Goal: Task Accomplishment & Management: Manage account settings

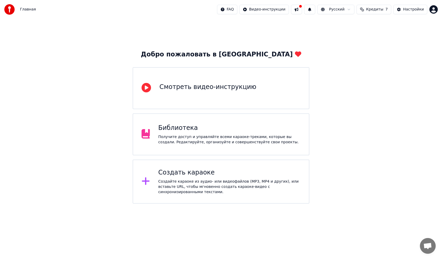
click at [165, 136] on div "Получите доступ и управляйте всеми караоке-треками, которые вы создали. Редакти…" at bounding box center [229, 140] width 142 height 11
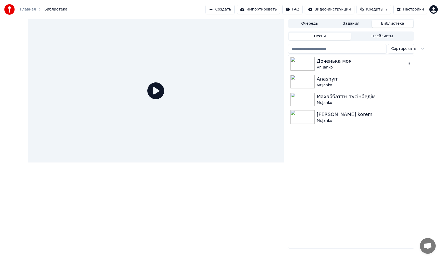
click at [302, 63] on img at bounding box center [302, 64] width 24 height 14
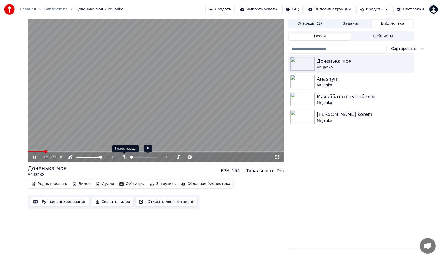
click at [125, 156] on icon at bounding box center [123, 157] width 5 height 4
click at [38, 152] on span at bounding box center [37, 151] width 19 height 1
click at [28, 151] on video at bounding box center [156, 91] width 256 height 144
click at [28, 152] on div "0:15 / 3:38" at bounding box center [156, 157] width 256 height 11
click at [28, 151] on span at bounding box center [28, 151] width 0 height 1
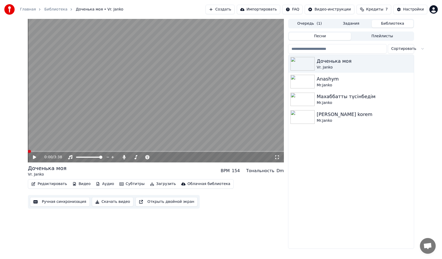
click at [32, 156] on icon at bounding box center [38, 157] width 12 height 4
click at [307, 84] on img at bounding box center [302, 82] width 24 height 14
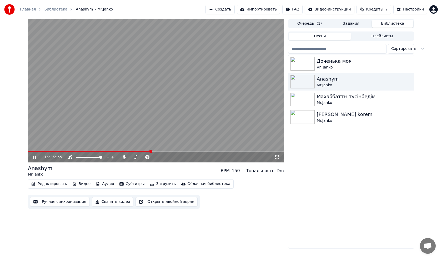
click at [48, 184] on button "Редактировать" at bounding box center [49, 184] width 40 height 7
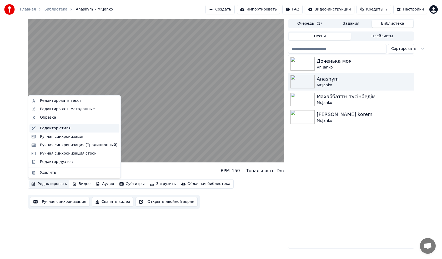
click at [55, 128] on div "Редактор стиля" at bounding box center [55, 128] width 30 height 5
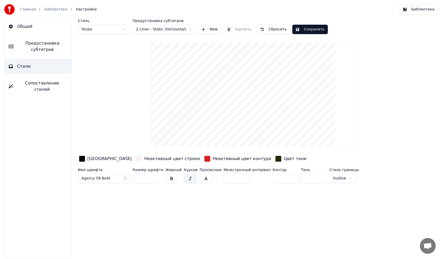
click at [333, 178] on html "Главная Библиотека Настройки Библиотека Общий Предустановка субтитров Стили Соп…" at bounding box center [221, 129] width 442 height 259
click at [334, 177] on html "Главная Библиотека Настройки Библиотека Общий Предустановка субтитров Стили Соп…" at bounding box center [221, 129] width 442 height 259
click at [44, 50] on span "Предустановка субтитров" at bounding box center [42, 46] width 49 height 13
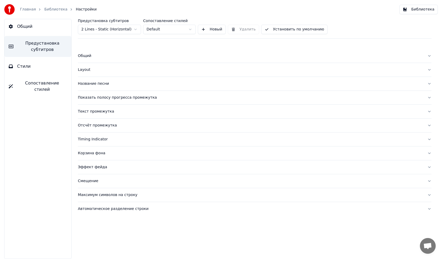
click at [104, 99] on div "Показать полосу прогресса промежутка" at bounding box center [250, 97] width 345 height 5
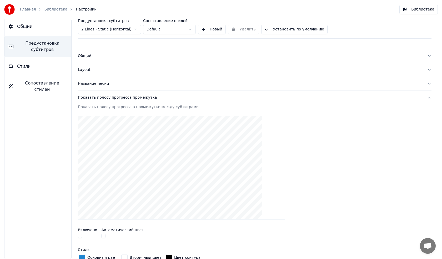
scroll to position [26, 0]
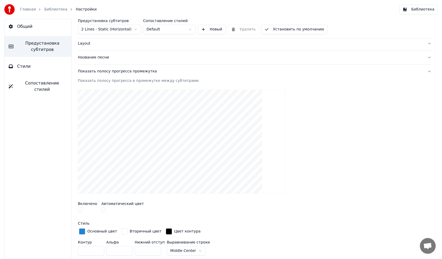
click at [115, 70] on div "Показать полосу прогресса промежутка" at bounding box center [250, 71] width 345 height 5
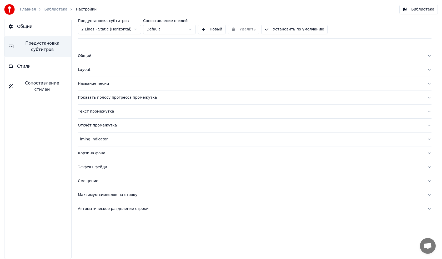
click at [98, 112] on div "Текст промежутка" at bounding box center [250, 111] width 345 height 5
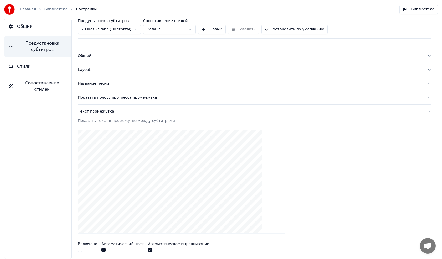
click at [97, 111] on div "Текст промежутка" at bounding box center [250, 111] width 345 height 5
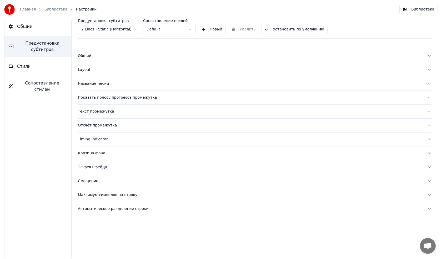
click at [99, 126] on div "Отсчёт промежутка" at bounding box center [250, 125] width 345 height 5
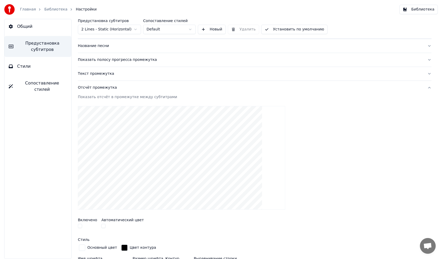
scroll to position [26, 0]
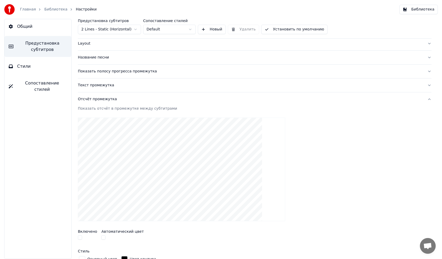
click at [101, 99] on div "Отсчёт промежутка" at bounding box center [250, 99] width 345 height 5
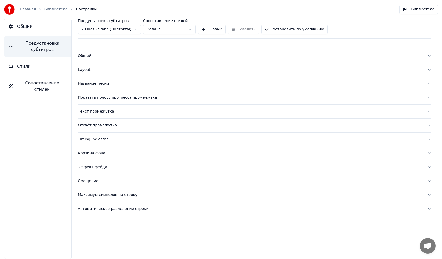
scroll to position [0, 0]
click at [95, 168] on div "Эффект фейда" at bounding box center [250, 167] width 345 height 5
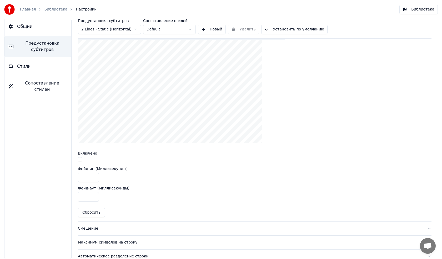
scroll to position [155, 0]
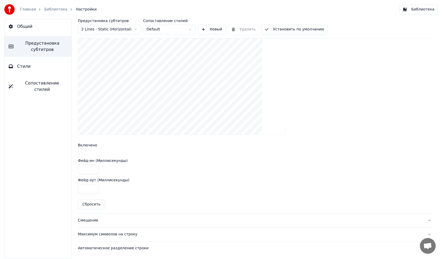
click at [83, 219] on div "Смещение" at bounding box center [250, 220] width 345 height 5
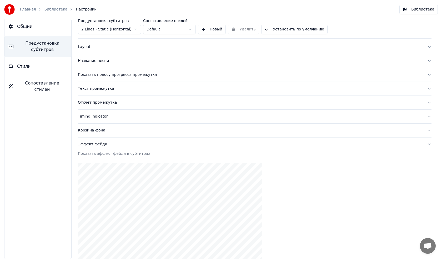
scroll to position [23, 0]
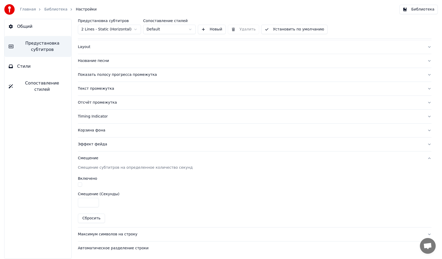
click at [101, 234] on div "Максимум символов на строку" at bounding box center [250, 234] width 345 height 5
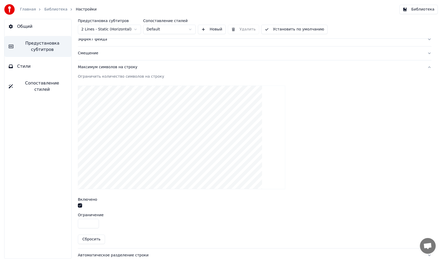
scroll to position [135, 0]
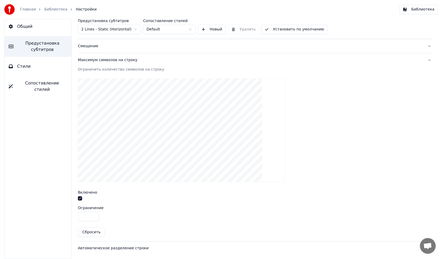
click at [88, 217] on input "**" at bounding box center [88, 216] width 21 height 9
click at [94, 215] on input "*" at bounding box center [88, 216] width 21 height 9
click at [94, 215] on input "**" at bounding box center [88, 216] width 21 height 9
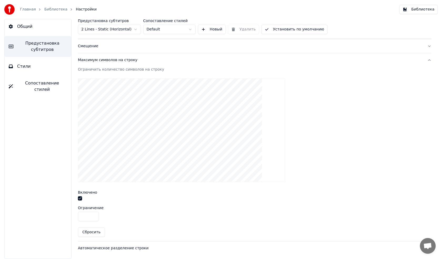
click at [94, 215] on input "**" at bounding box center [88, 216] width 21 height 9
click at [95, 215] on input "**" at bounding box center [88, 216] width 21 height 9
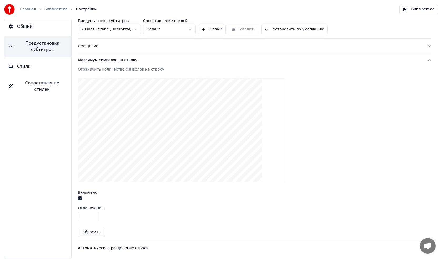
click at [94, 218] on input "**" at bounding box center [88, 216] width 21 height 9
type input "**"
click at [94, 218] on input "**" at bounding box center [88, 216] width 21 height 9
click at [80, 199] on button "button" at bounding box center [80, 199] width 4 height 4
click at [80, 198] on button "button" at bounding box center [80, 199] width 4 height 4
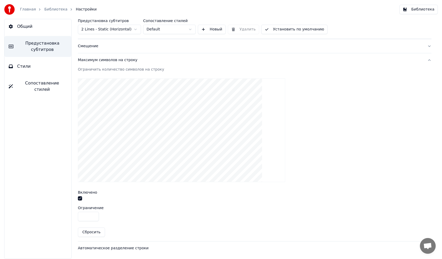
click at [115, 248] on div "Автоматическое разделение строки" at bounding box center [250, 248] width 345 height 5
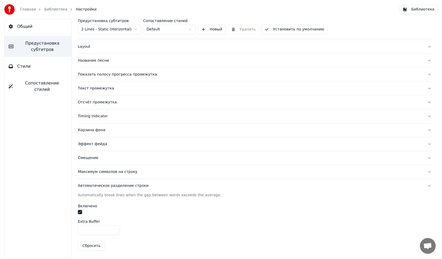
scroll to position [23, 0]
click at [115, 187] on div "Автоматическое разделение строки" at bounding box center [250, 186] width 345 height 5
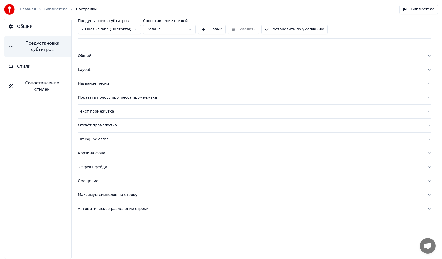
click at [101, 210] on div "Автоматическое разделение строки" at bounding box center [250, 209] width 345 height 5
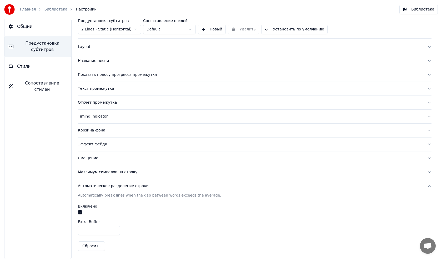
click at [79, 212] on button "button" at bounding box center [80, 213] width 4 height 4
click at [79, 207] on label "Включено" at bounding box center [87, 207] width 19 height 4
click at [81, 207] on label "Включено" at bounding box center [87, 207] width 19 height 4
click at [83, 187] on div "Автоматическое разделение строки" at bounding box center [250, 186] width 345 height 5
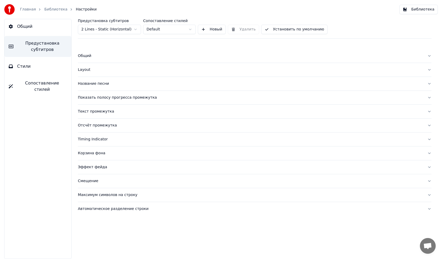
click at [87, 211] on div "Автоматическое разделение строки" at bounding box center [250, 209] width 345 height 5
click at [81, 230] on label "Включено" at bounding box center [87, 230] width 19 height 4
click at [84, 252] on input "***" at bounding box center [99, 253] width 42 height 9
click at [90, 244] on label "Extra Buffer" at bounding box center [89, 245] width 22 height 4
click at [93, 229] on label "Включено" at bounding box center [87, 230] width 19 height 4
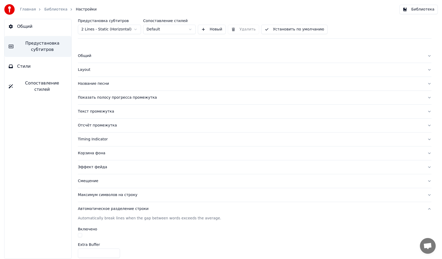
click at [81, 236] on button "button" at bounding box center [80, 235] width 4 height 4
click at [101, 194] on div "Максимум символов на строку" at bounding box center [250, 195] width 345 height 5
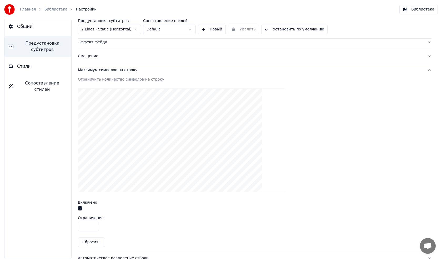
scroll to position [135, 0]
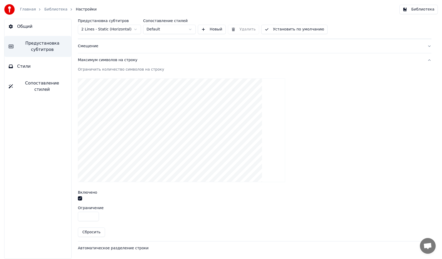
click at [25, 64] on span "Стили" at bounding box center [24, 66] width 14 height 6
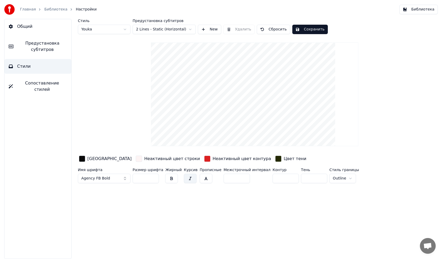
click at [306, 28] on button "Сохранить" at bounding box center [309, 29] width 35 height 9
click at [300, 28] on button "Готово" at bounding box center [306, 29] width 28 height 9
click at [48, 11] on link "Библиотека" at bounding box center [55, 9] width 23 height 5
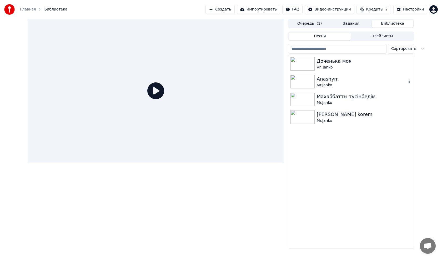
click at [303, 80] on img at bounding box center [302, 82] width 24 height 14
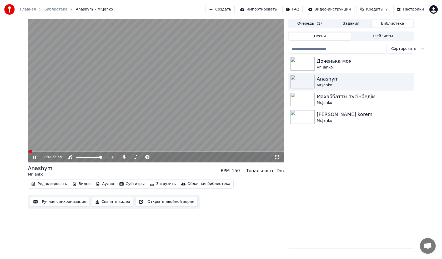
click at [45, 151] on video at bounding box center [156, 91] width 256 height 144
click at [45, 151] on span at bounding box center [156, 151] width 256 height 1
click at [36, 155] on icon at bounding box center [38, 157] width 12 height 4
click at [302, 60] on img at bounding box center [302, 64] width 24 height 14
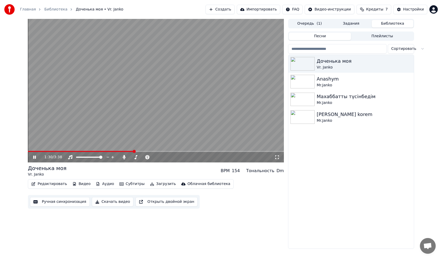
click at [33, 158] on icon at bounding box center [38, 157] width 12 height 4
click at [42, 184] on button "Редактировать" at bounding box center [49, 184] width 40 height 7
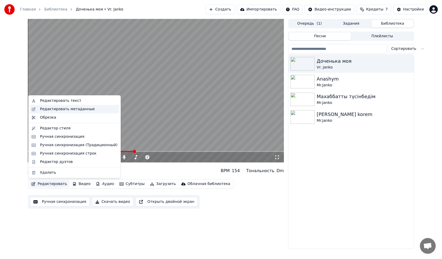
click at [53, 110] on div "Редактировать метаданные" at bounding box center [67, 109] width 55 height 5
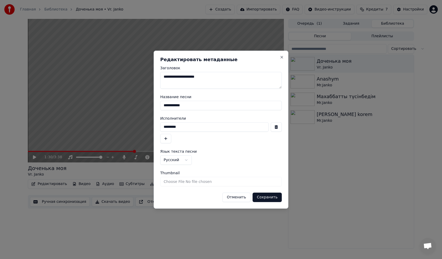
click at [166, 78] on textarea "**********" at bounding box center [220, 80] width 121 height 17
type textarea "**********"
click at [166, 127] on input "*********" at bounding box center [214, 126] width 108 height 9
type input "*********"
click at [186, 160] on button "Русский" at bounding box center [176, 160] width 32 height 9
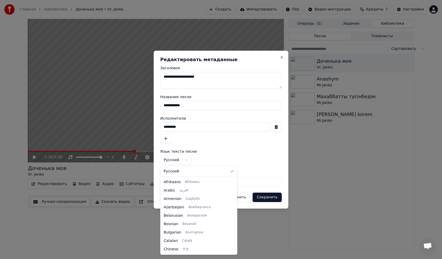
click at [235, 150] on body "**********" at bounding box center [221, 129] width 442 height 259
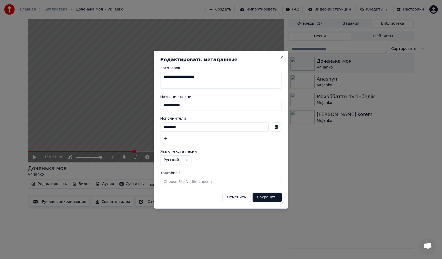
click at [269, 198] on button "Сохранить" at bounding box center [266, 197] width 29 height 9
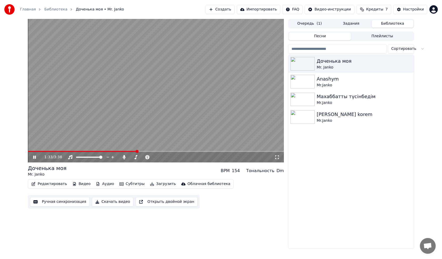
click at [34, 159] on icon at bounding box center [34, 157] width 3 height 3
click at [28, 152] on span at bounding box center [28, 151] width 0 height 1
click at [36, 158] on icon at bounding box center [38, 157] width 12 height 4
click at [33, 157] on icon at bounding box center [34, 157] width 3 height 3
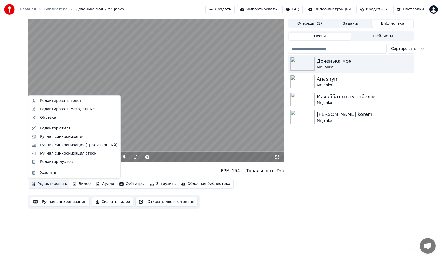
click at [45, 186] on button "Редактировать" at bounding box center [49, 184] width 40 height 7
click at [60, 130] on div "Редактор стиля" at bounding box center [55, 128] width 30 height 5
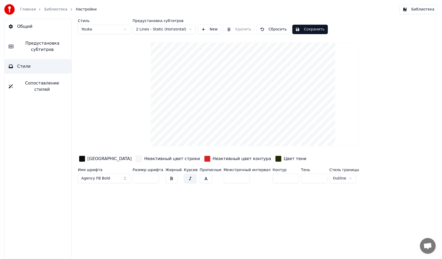
click at [49, 84] on span "Сопоставление стилей" at bounding box center [42, 86] width 50 height 13
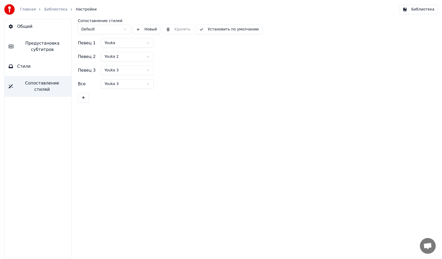
click at [33, 68] on button "Стили" at bounding box center [37, 66] width 67 height 15
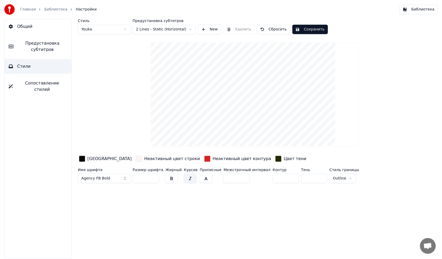
click at [35, 47] on span "Предустановка субтитров" at bounding box center [42, 46] width 49 height 13
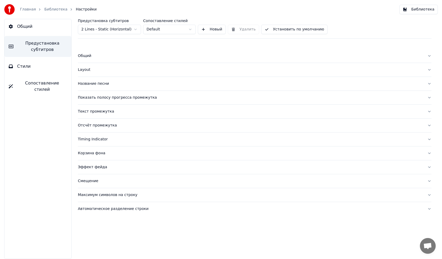
click at [85, 58] on div "Общий" at bounding box center [250, 55] width 345 height 5
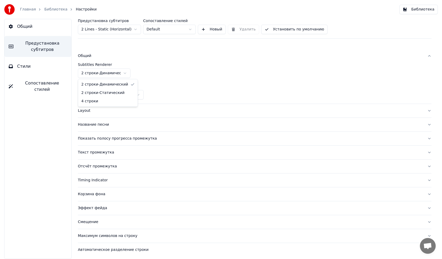
click at [91, 73] on html "Главная Библиотека Настройки Библиотека Общий Предустановка субтитров Стили Соп…" at bounding box center [221, 129] width 442 height 259
click at [118, 73] on html "Главная Библиотека Настройки Библиотека Общий Предустановка субтитров Стили Соп…" at bounding box center [221, 129] width 442 height 259
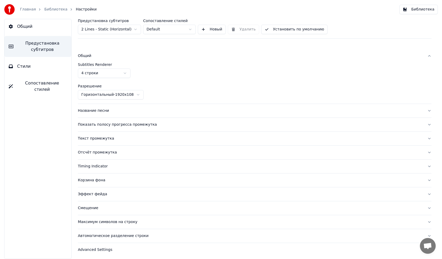
click at [35, 83] on span "Сопоставление стилей" at bounding box center [42, 86] width 50 height 13
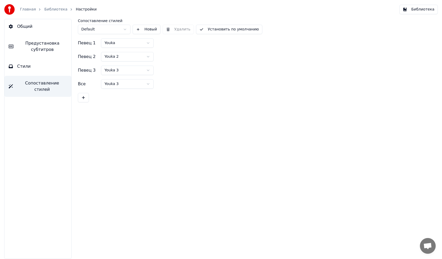
click at [27, 65] on span "Стили" at bounding box center [24, 66] width 14 height 6
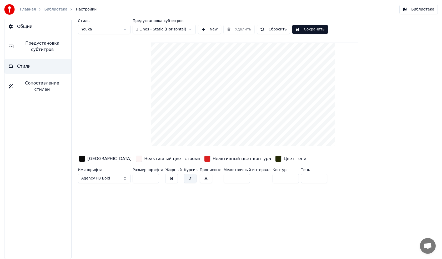
click at [311, 28] on button "Сохранить" at bounding box center [309, 29] width 35 height 9
click at [295, 28] on button "Готово" at bounding box center [306, 29] width 28 height 9
click at [301, 27] on button "Сохранить" at bounding box center [309, 29] width 35 height 9
click at [52, 8] on link "Библиотека" at bounding box center [55, 9] width 23 height 5
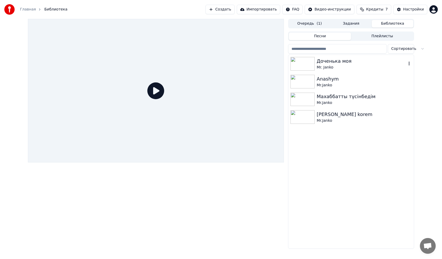
click at [301, 64] on img at bounding box center [302, 64] width 24 height 14
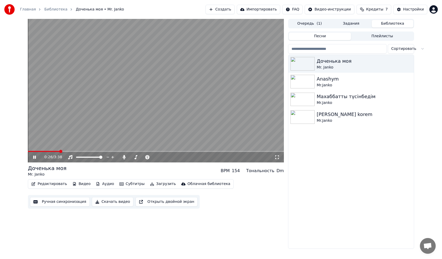
click at [51, 183] on button "Редактировать" at bounding box center [49, 184] width 40 height 7
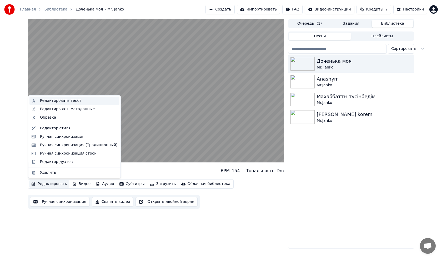
click at [58, 101] on div "Редактировать текст" at bounding box center [60, 100] width 41 height 5
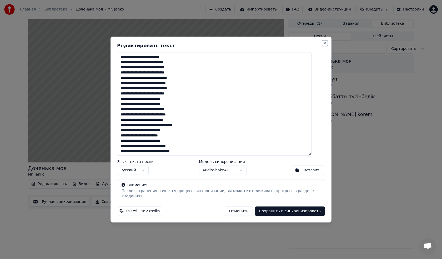
click at [322, 45] on button "Close" at bounding box center [324, 43] width 4 height 4
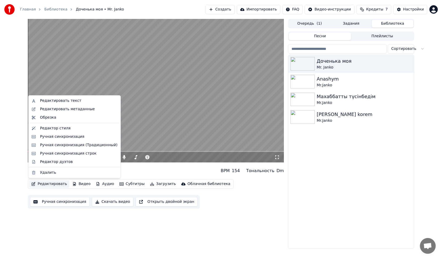
click at [51, 186] on button "Редактировать" at bounding box center [49, 184] width 40 height 7
click at [61, 129] on div "Редактор стиля" at bounding box center [55, 128] width 30 height 5
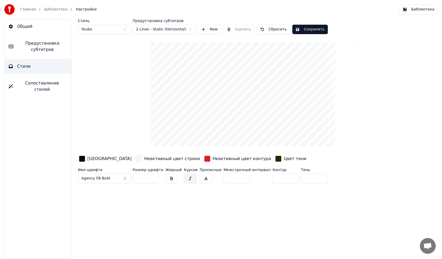
click at [35, 85] on span "Сопоставление стилей" at bounding box center [42, 86] width 50 height 13
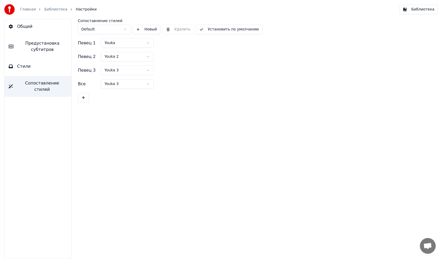
click at [35, 67] on button "Стили" at bounding box center [37, 66] width 67 height 15
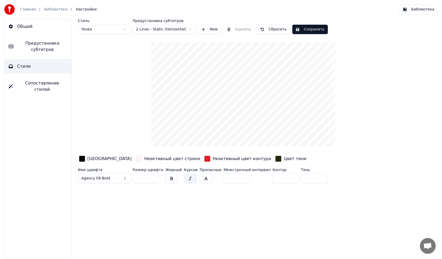
click at [41, 48] on span "Предустановка субтитров" at bounding box center [42, 46] width 49 height 13
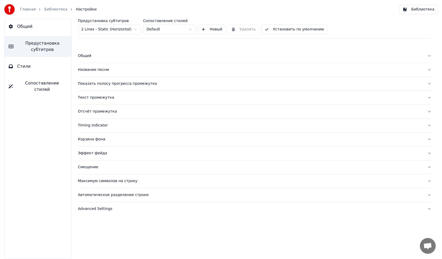
click at [86, 57] on div "Общий" at bounding box center [250, 55] width 345 height 5
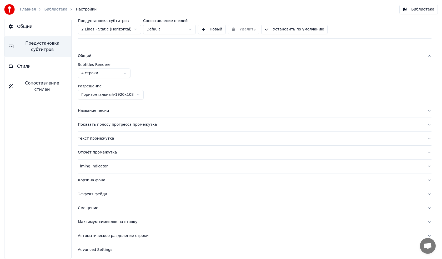
click at [90, 73] on html "Главная Библиотека Настройки Библиотека Общий Предустановка субтитров Стили Соп…" at bounding box center [221, 129] width 442 height 259
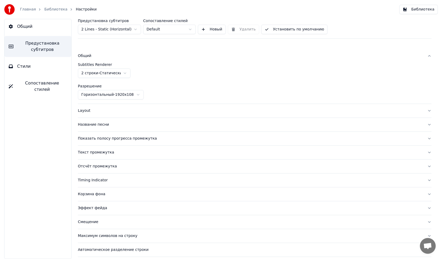
drag, startPoint x: 27, startPoint y: 65, endPoint x: 23, endPoint y: 66, distance: 3.3
click at [26, 64] on span "Стили" at bounding box center [24, 66] width 14 height 6
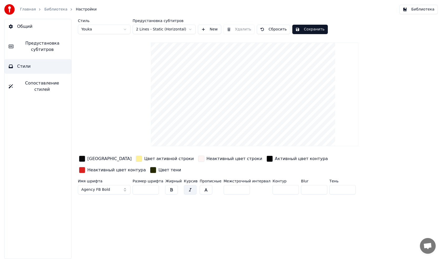
click at [23, 64] on span "Стили" at bounding box center [24, 66] width 14 height 6
click at [35, 47] on span "Предустановка субтитров" at bounding box center [42, 46] width 49 height 13
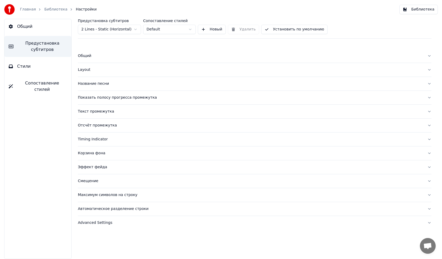
click at [89, 55] on div "Общий" at bounding box center [250, 55] width 345 height 5
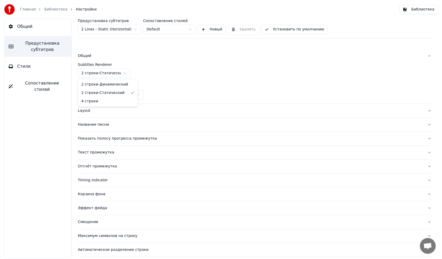
click at [102, 73] on html "Главная Библиотека Настройки Библиотека Общий Предустановка субтитров Стили Соп…" at bounding box center [221, 129] width 442 height 259
click at [103, 72] on html "Главная Библиотека Настройки Библиотека Общий Предустановка субтитров Стили Соп…" at bounding box center [221, 129] width 442 height 259
drag, startPoint x: 23, startPoint y: 67, endPoint x: 22, endPoint y: 80, distance: 12.7
click at [22, 67] on span "Стили" at bounding box center [24, 66] width 14 height 6
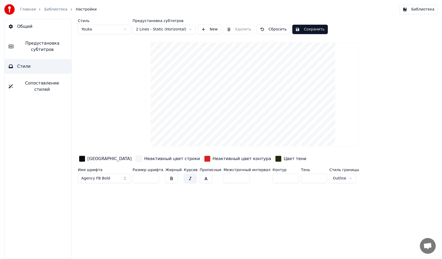
drag, startPoint x: 22, startPoint y: 82, endPoint x: 63, endPoint y: 80, distance: 40.3
click at [23, 82] on span "Сопоставление стилей" at bounding box center [42, 86] width 50 height 13
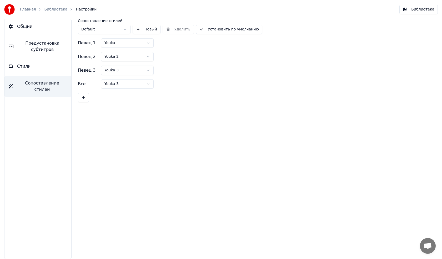
click at [25, 65] on span "Стили" at bounding box center [24, 66] width 14 height 6
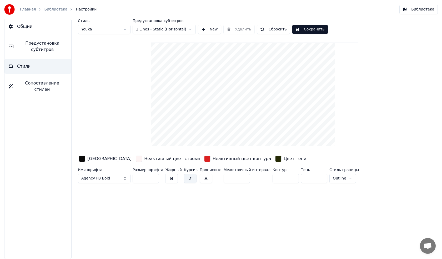
click at [300, 30] on button "Сохранить" at bounding box center [309, 29] width 35 height 9
click at [58, 9] on link "Библиотека" at bounding box center [55, 9] width 23 height 5
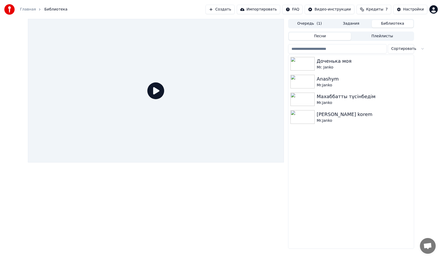
click at [157, 91] on icon at bounding box center [155, 91] width 17 height 17
click at [334, 84] on div "Mr.Janko" at bounding box center [361, 85] width 90 height 5
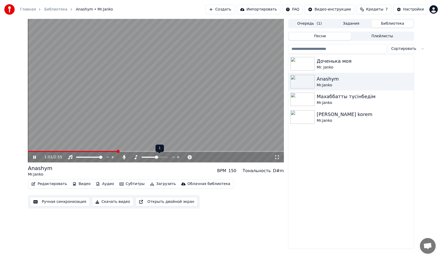
click at [156, 157] on span at bounding box center [156, 157] width 3 height 3
drag, startPoint x: 147, startPoint y: 158, endPoint x: 157, endPoint y: 158, distance: 10.3
click at [148, 158] on icon at bounding box center [147, 157] width 5 height 4
click at [166, 159] on span at bounding box center [166, 157] width 3 height 3
click at [136, 157] on icon at bounding box center [135, 157] width 3 height 4
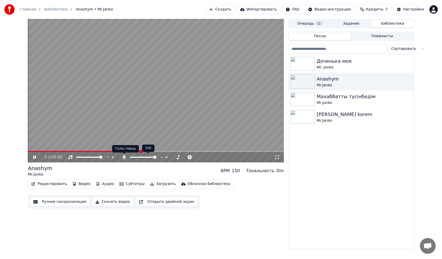
click at [124, 158] on icon at bounding box center [123, 157] width 5 height 4
click at [29, 151] on span at bounding box center [29, 151] width 2 height 1
click at [102, 158] on span at bounding box center [100, 157] width 3 height 3
click at [124, 158] on icon at bounding box center [123, 157] width 5 height 4
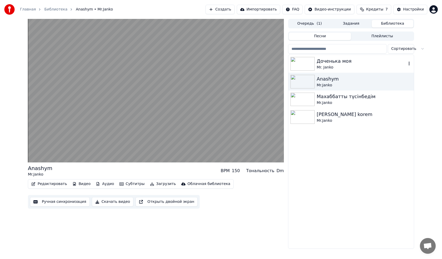
click at [304, 61] on img at bounding box center [302, 64] width 24 height 14
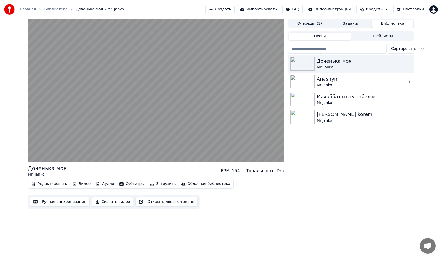
click at [302, 80] on img at bounding box center [302, 82] width 24 height 14
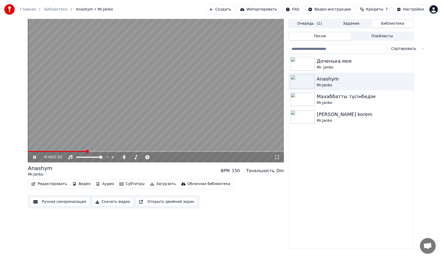
click at [86, 151] on span at bounding box center [156, 151] width 256 height 1
click at [162, 95] on video at bounding box center [156, 91] width 256 height 144
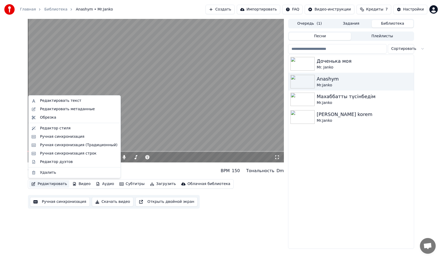
click at [43, 184] on button "Редактировать" at bounding box center [49, 184] width 40 height 7
click at [55, 129] on div "Редактор стиля" at bounding box center [55, 128] width 30 height 5
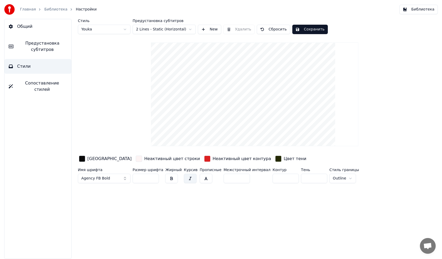
click at [40, 49] on span "Предустановка субтитров" at bounding box center [42, 46] width 49 height 13
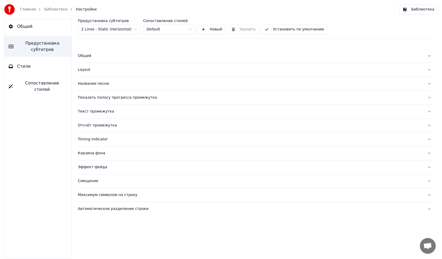
click at [95, 99] on div "Показать полосу прогресса промежутка" at bounding box center [250, 97] width 345 height 5
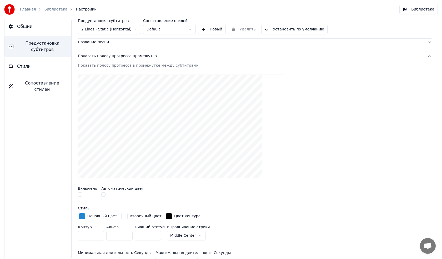
scroll to position [79, 0]
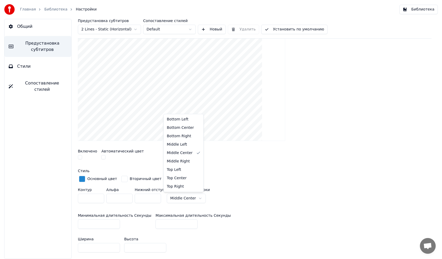
click at [179, 198] on html "Главная Библиотека Настройки Библиотека Общий Предустановка субтитров Стили Соп…" at bounding box center [221, 129] width 442 height 259
click at [23, 65] on span "Стили" at bounding box center [24, 66] width 14 height 6
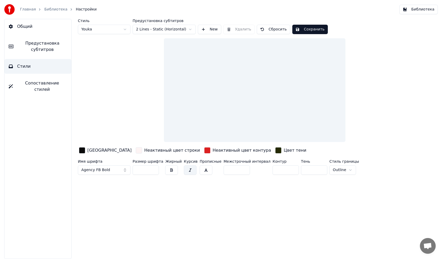
scroll to position [0, 0]
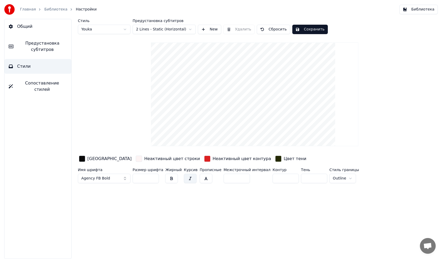
click at [33, 51] on span "Предустановка субтитров" at bounding box center [42, 46] width 49 height 13
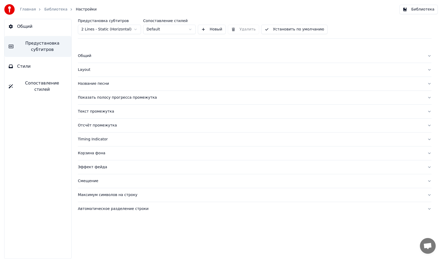
click at [93, 111] on div "Текст промежутка" at bounding box center [250, 111] width 345 height 5
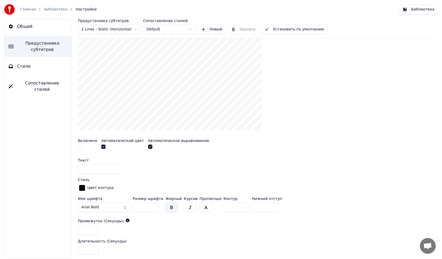
scroll to position [105, 0]
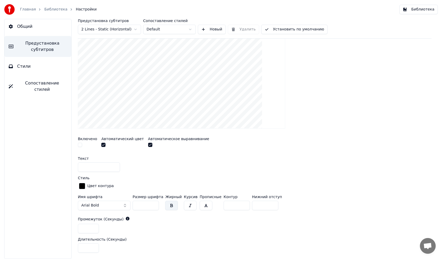
click at [264, 204] on input "*" at bounding box center [265, 205] width 26 height 9
click at [265, 203] on input "*" at bounding box center [265, 205] width 26 height 9
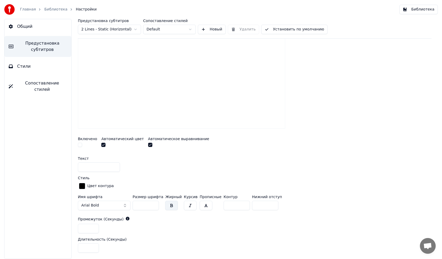
click at [265, 203] on input "*" at bounding box center [265, 205] width 26 height 9
click at [265, 203] on input "**" at bounding box center [265, 205] width 26 height 9
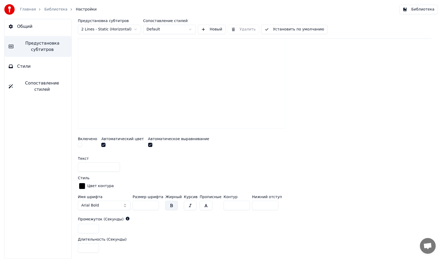
click at [265, 203] on input "**" at bounding box center [265, 205] width 26 height 9
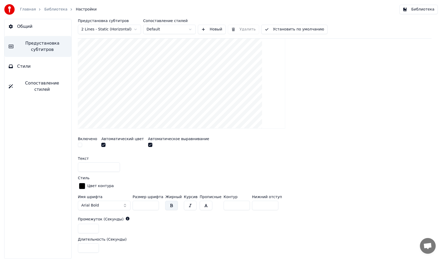
click at [265, 203] on input "**" at bounding box center [265, 205] width 26 height 9
click at [252, 205] on input "**" at bounding box center [265, 205] width 26 height 9
type input "*"
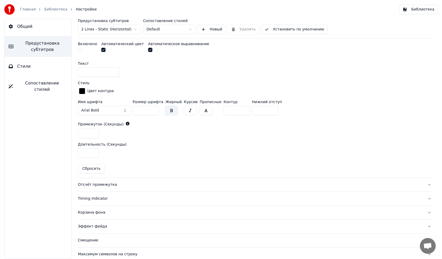
scroll to position [220, 0]
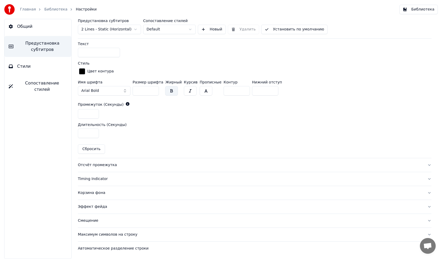
type input "*"
click at [94, 165] on div "Отсчёт промежутка" at bounding box center [250, 165] width 345 height 5
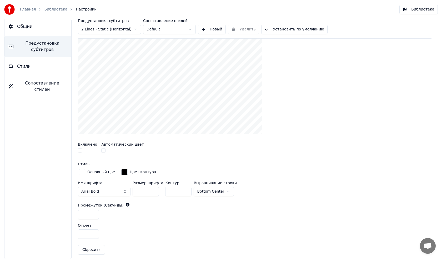
scroll to position [113, 0]
click at [220, 193] on html "Главная Библиотека Настройки Библиотека Общий Предустановка субтитров Стили Соп…" at bounding box center [221, 129] width 442 height 259
click at [215, 191] on html "Главная Библиотека Настройки Библиотека Общий Предустановка субтитров Стили Соп…" at bounding box center [221, 129] width 442 height 259
click at [208, 192] on html "Главная Библиотека Настройки Библиотека Общий Предустановка субтитров Стили Соп…" at bounding box center [221, 129] width 442 height 259
click at [84, 151] on div at bounding box center [87, 152] width 19 height 6
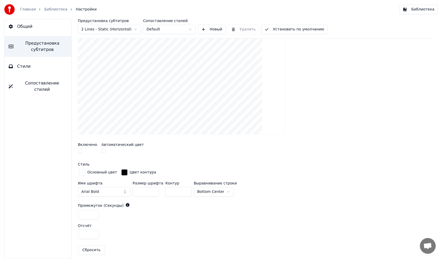
click at [79, 152] on button "button" at bounding box center [80, 151] width 4 height 4
click at [81, 150] on button "button" at bounding box center [80, 151] width 4 height 4
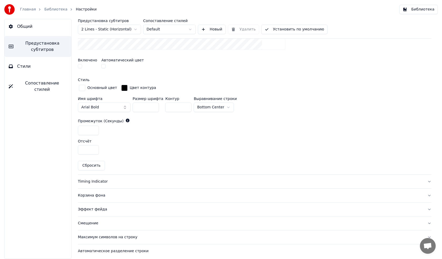
scroll to position [201, 0]
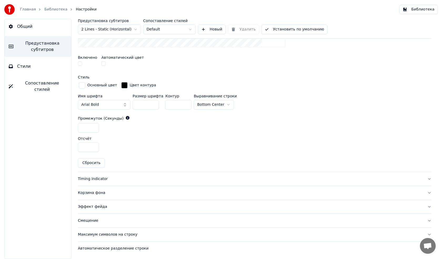
click at [109, 234] on div "Максимум символов на строку" at bounding box center [250, 234] width 345 height 5
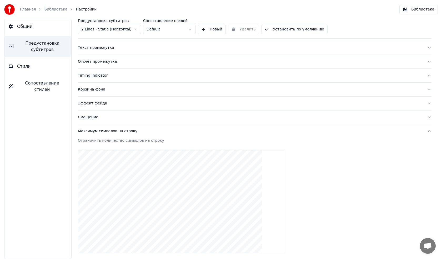
scroll to position [56, 0]
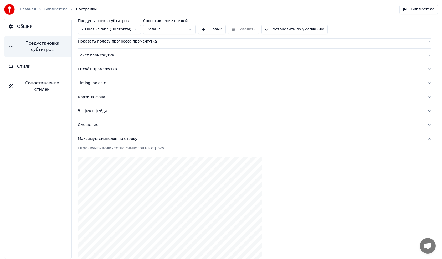
click at [88, 124] on div "Смещение" at bounding box center [250, 124] width 345 height 5
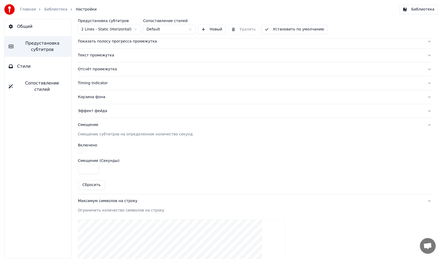
scroll to position [23, 0]
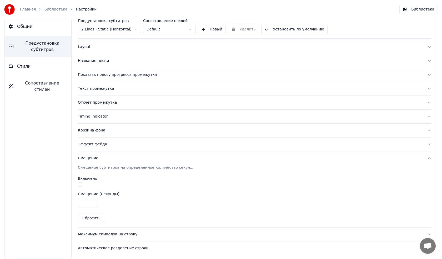
click at [89, 158] on div "Смещение" at bounding box center [250, 158] width 345 height 5
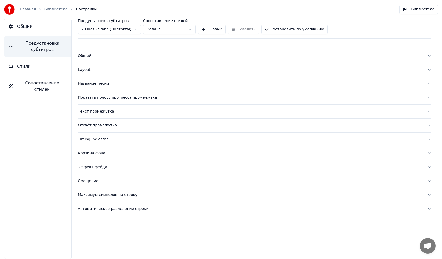
click at [87, 57] on div "Общий" at bounding box center [250, 55] width 345 height 5
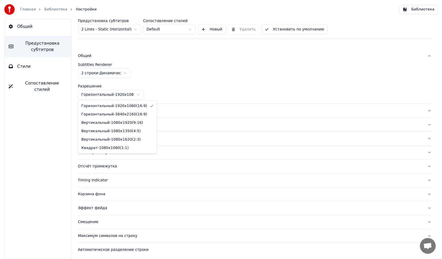
click at [135, 95] on html "Главная Библиотека Настройки Библиотека Общий Предустановка субтитров Стили Соп…" at bounding box center [221, 129] width 442 height 259
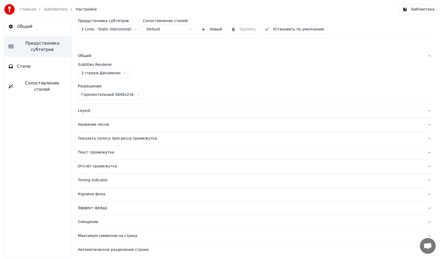
click at [26, 67] on span "Стили" at bounding box center [24, 66] width 14 height 6
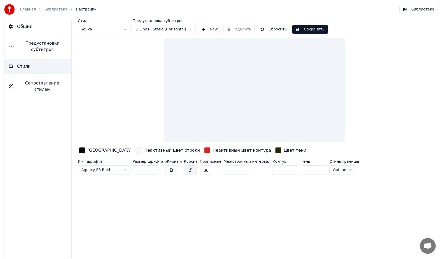
click at [42, 47] on span "Предустановка субтитров" at bounding box center [42, 46] width 49 height 13
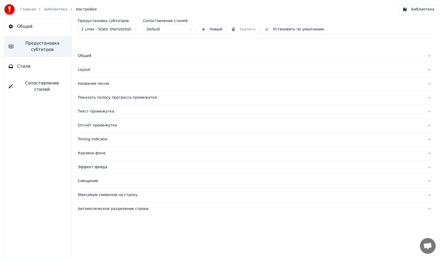
click at [24, 65] on span "Стили" at bounding box center [24, 66] width 14 height 6
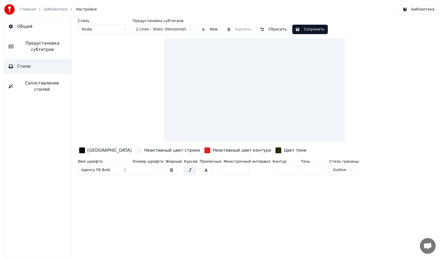
click at [309, 28] on button "Сохранить" at bounding box center [309, 29] width 35 height 9
click at [26, 27] on span "Общий" at bounding box center [24, 26] width 15 height 6
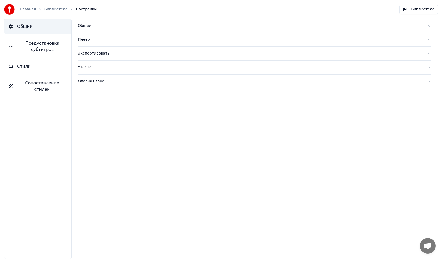
click at [49, 8] on link "Библиотека" at bounding box center [55, 9] width 23 height 5
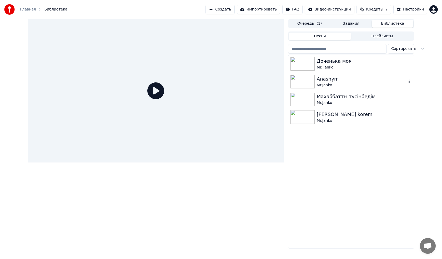
click at [302, 83] on img at bounding box center [302, 82] width 24 height 14
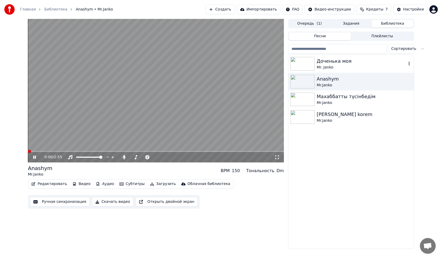
click at [321, 62] on div "Доченька моя" at bounding box center [361, 61] width 90 height 7
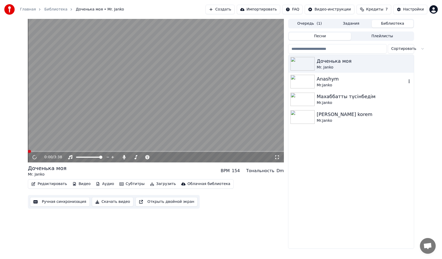
click at [328, 83] on div "Mr.Janko" at bounding box center [361, 85] width 90 height 5
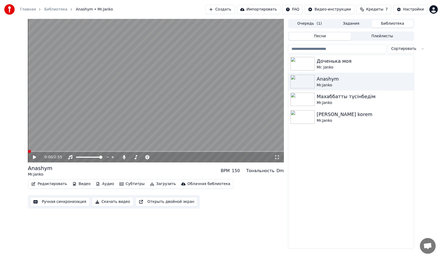
click at [35, 156] on icon at bounding box center [38, 157] width 12 height 4
click at [47, 151] on span at bounding box center [156, 151] width 256 height 1
click at [31, 151] on span at bounding box center [57, 151] width 58 height 1
click at [28, 152] on span at bounding box center [29, 151] width 3 height 3
click at [295, 114] on img at bounding box center [302, 117] width 24 height 14
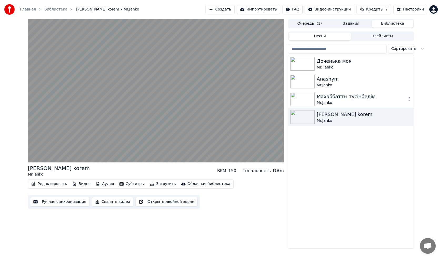
click at [302, 99] on img at bounding box center [302, 100] width 24 height 14
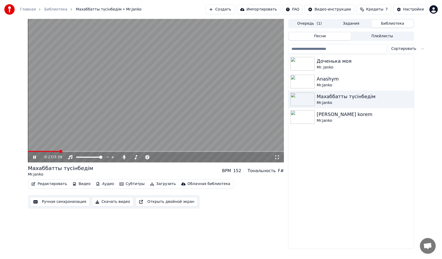
click at [167, 63] on video at bounding box center [156, 91] width 256 height 144
